Goal: Transaction & Acquisition: Book appointment/travel/reservation

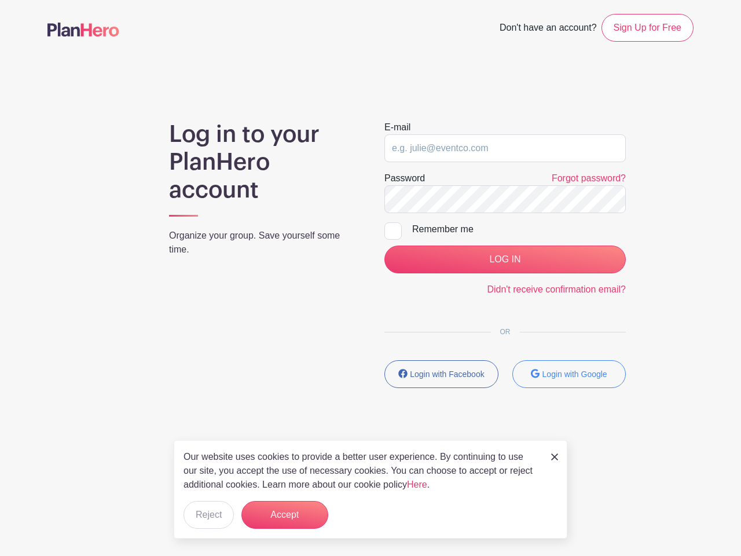
click at [371, 235] on div "E-mail Password Forgot password? Remember me LOG IN Didn't receive confirmation…" at bounding box center [505, 258] width 269 height 277
click at [505, 260] on input "LOG IN" at bounding box center [506, 260] width 242 height 28
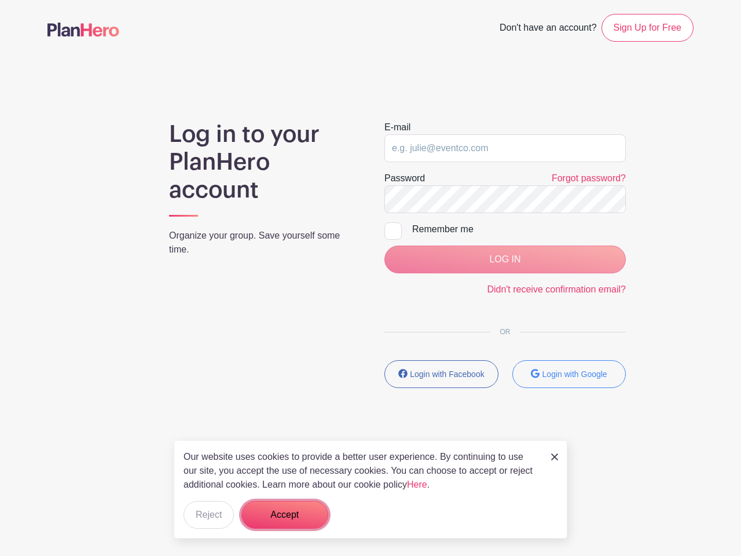
click at [285, 515] on button "Accept" at bounding box center [285, 515] width 87 height 28
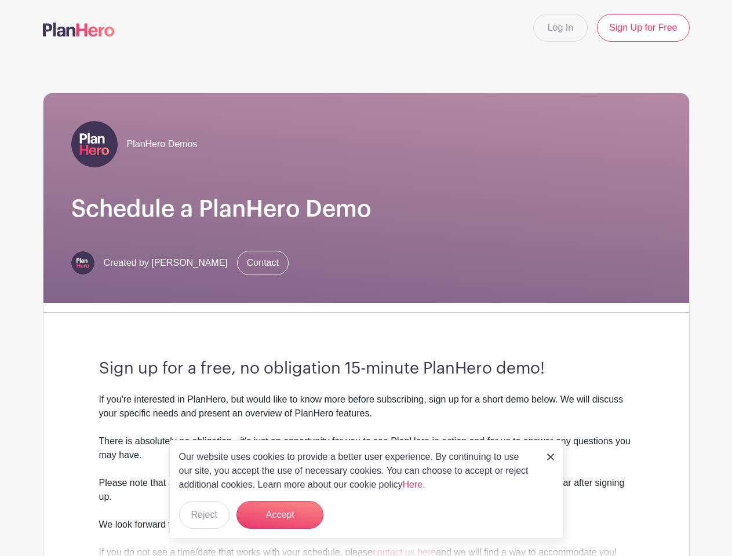
click at [366, 278] on div "PlanHero Demos Schedule a PlanHero Demo Created by [PERSON_NAME] Contact" at bounding box center [365, 198] width 645 height 210
click at [366, 306] on div "PlanHero Demos Schedule a PlanHero Demo Created by [PERSON_NAME] Contact Sign u…" at bounding box center [366, 360] width 646 height 535
click at [280, 515] on button "Accept" at bounding box center [279, 515] width 87 height 28
